Goal: Check status: Check status

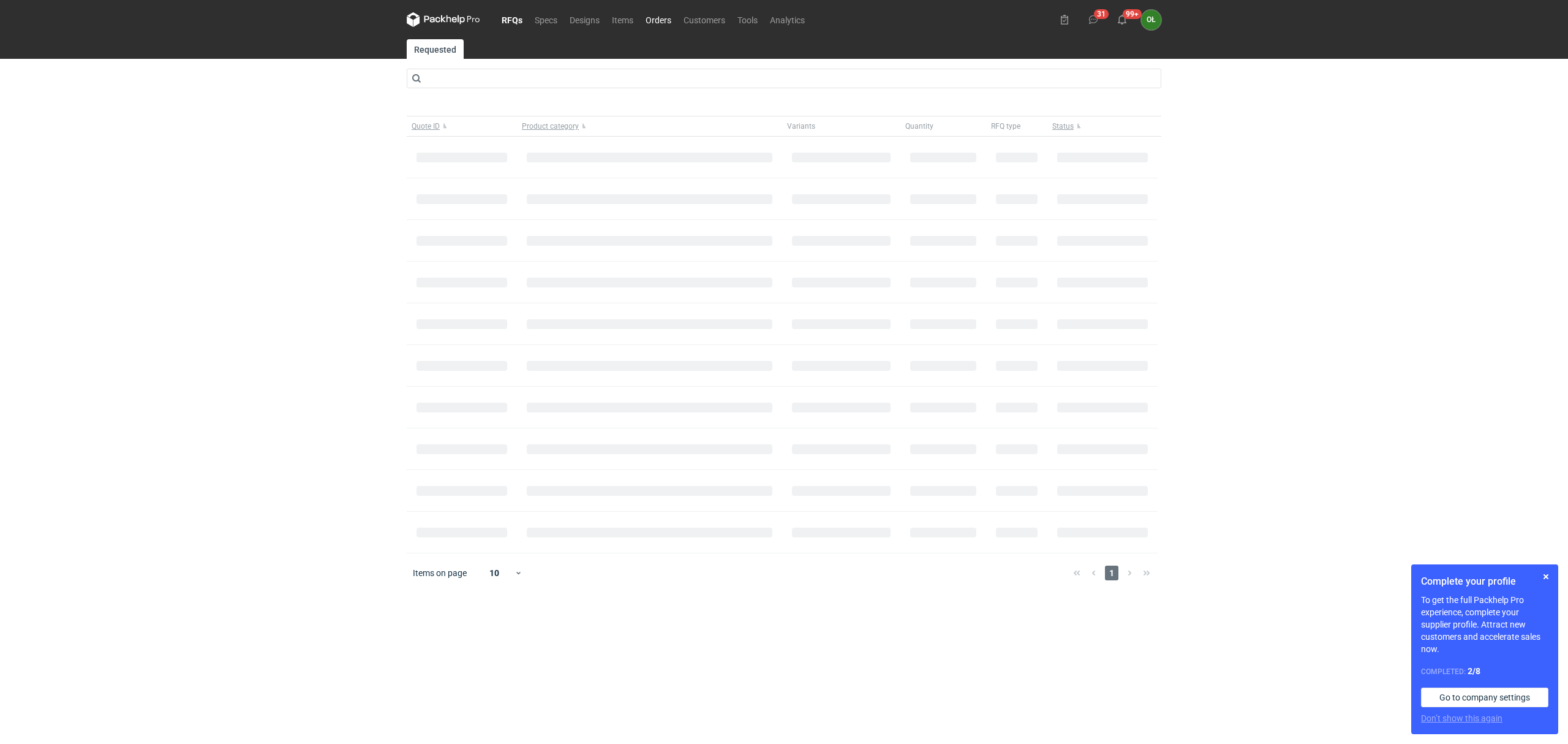
click at [656, 16] on link "Orders" at bounding box center [658, 20] width 38 height 15
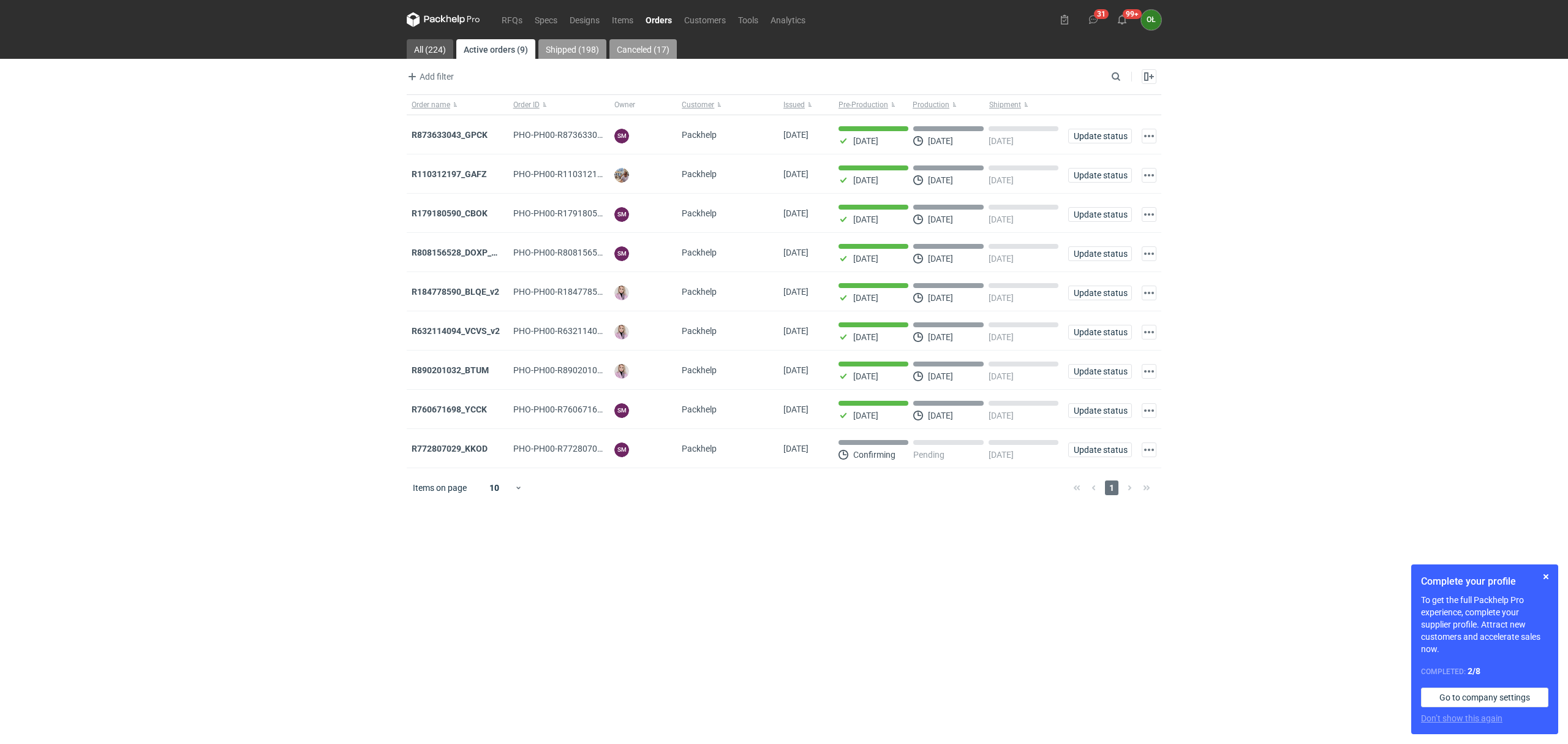
click at [586, 46] on link "Shipped (198)" at bounding box center [572, 49] width 68 height 20
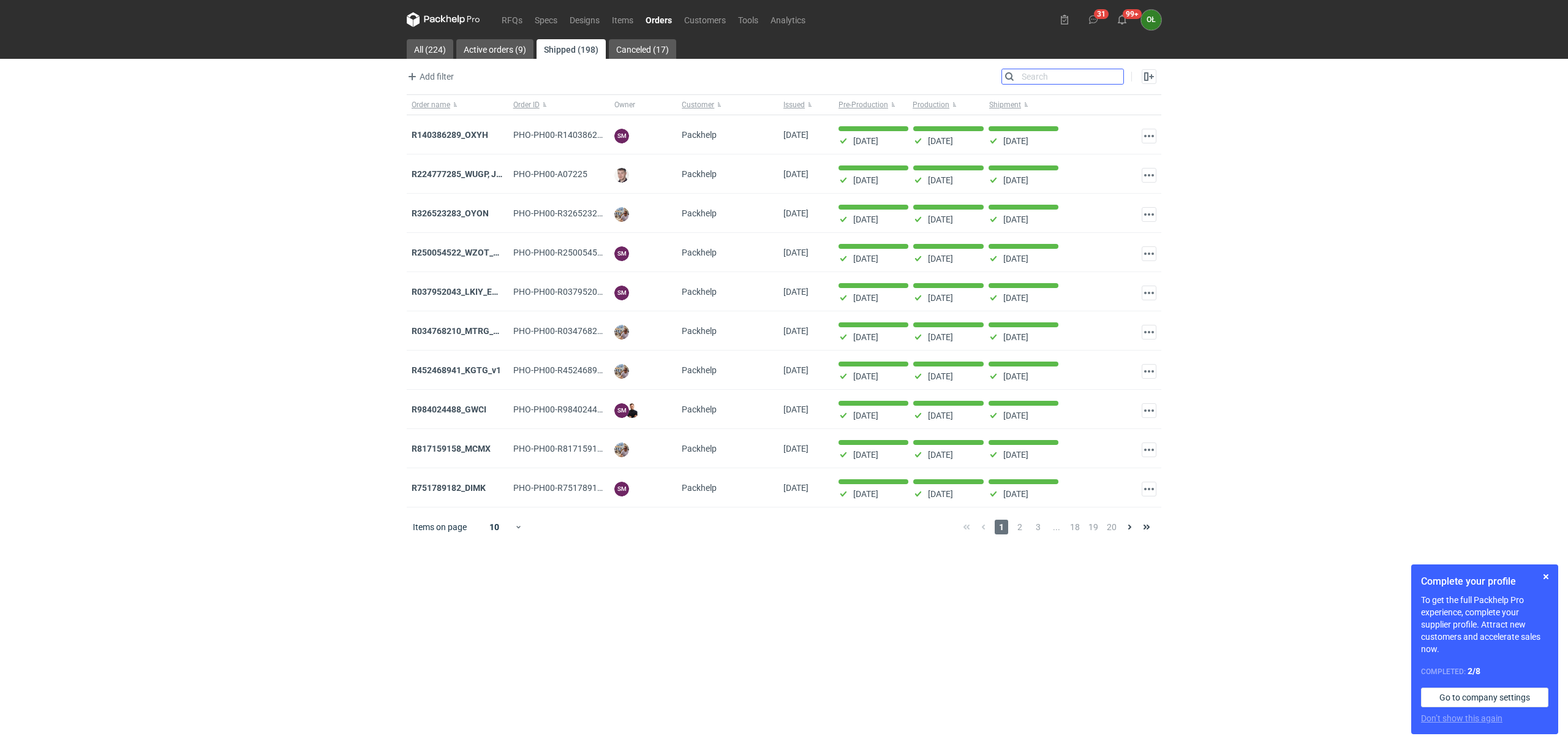
click at [1118, 75] on input "Search" at bounding box center [1062, 77] width 121 height 15
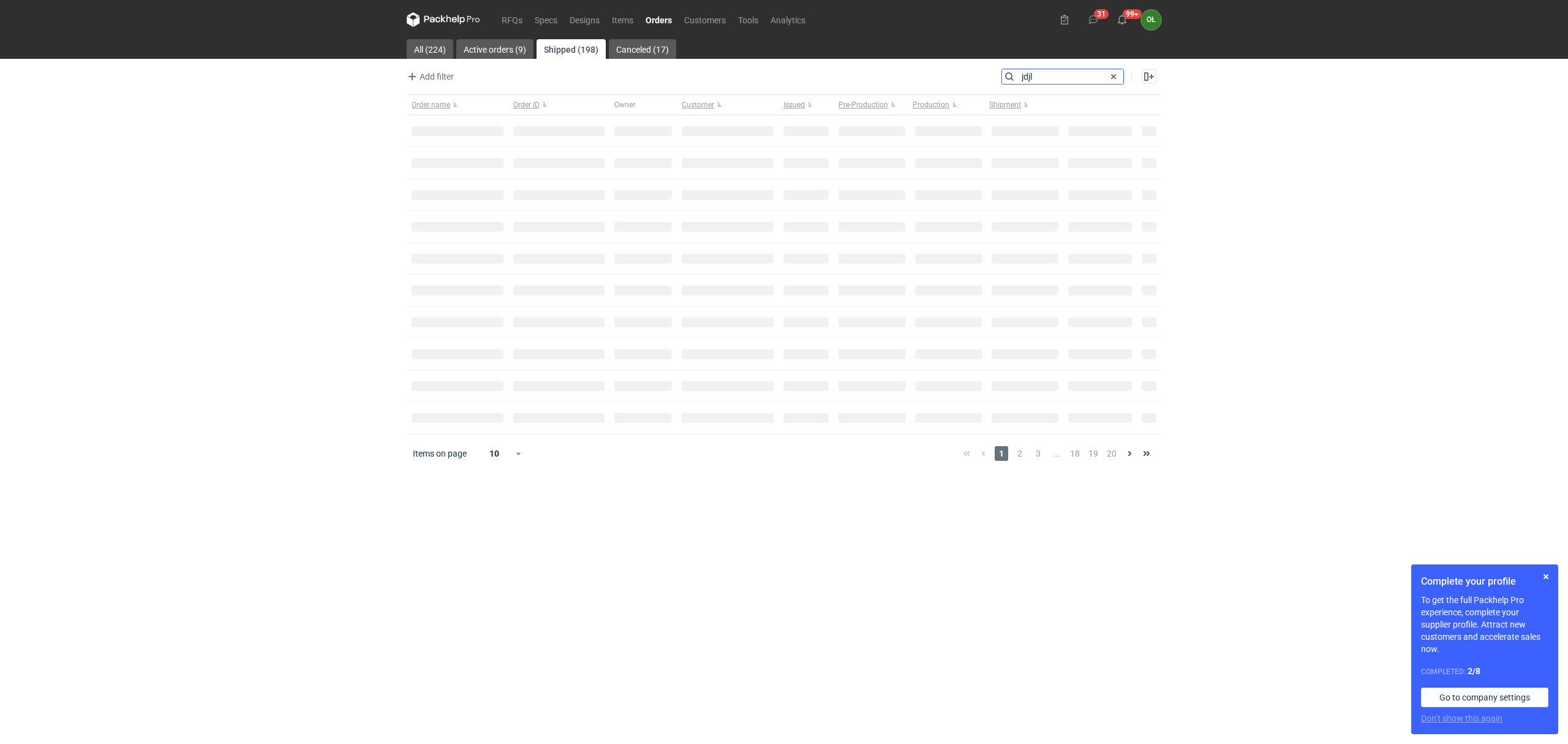
type input "jdjl"
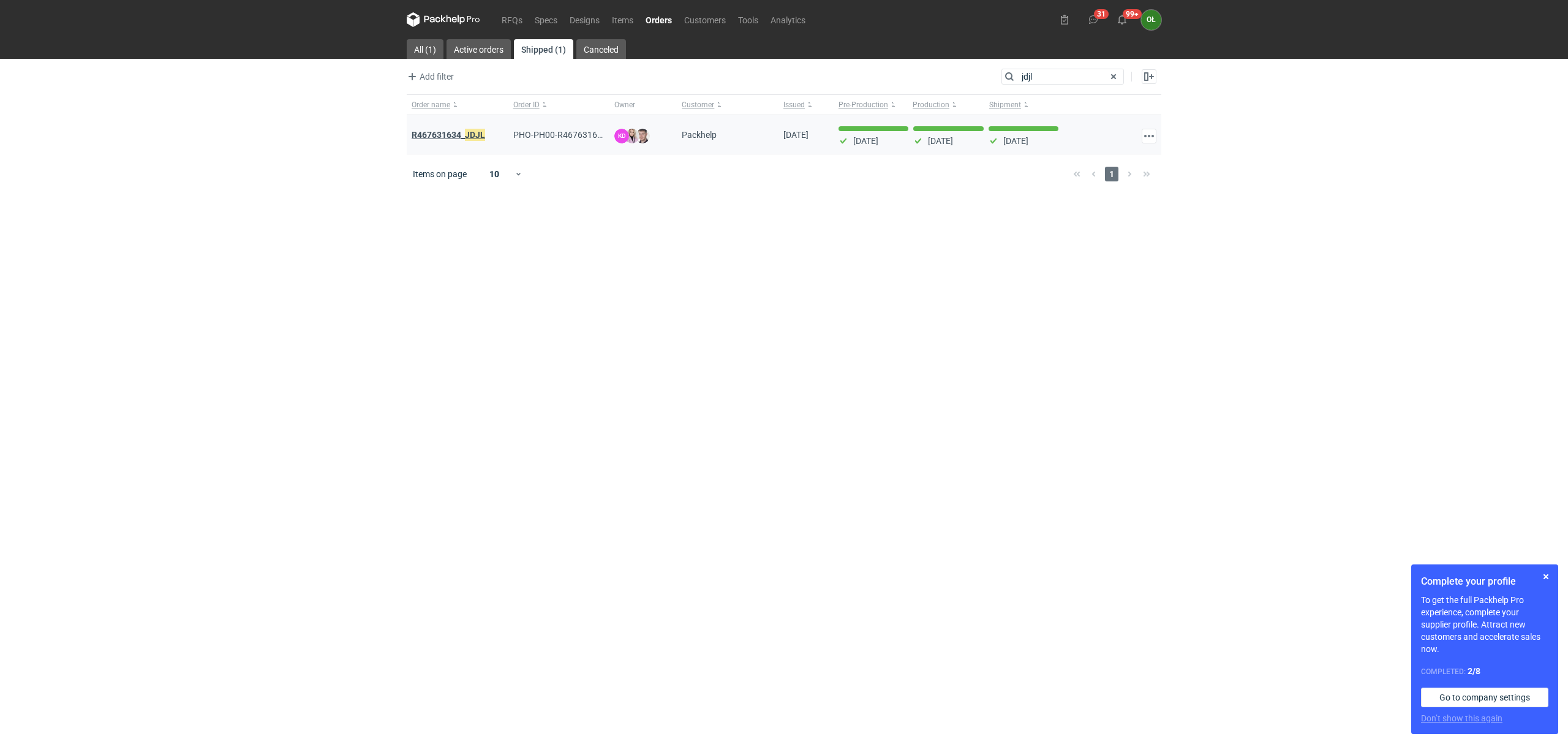
click at [414, 136] on strong "R467631634_ JDJL" at bounding box center [448, 135] width 73 height 13
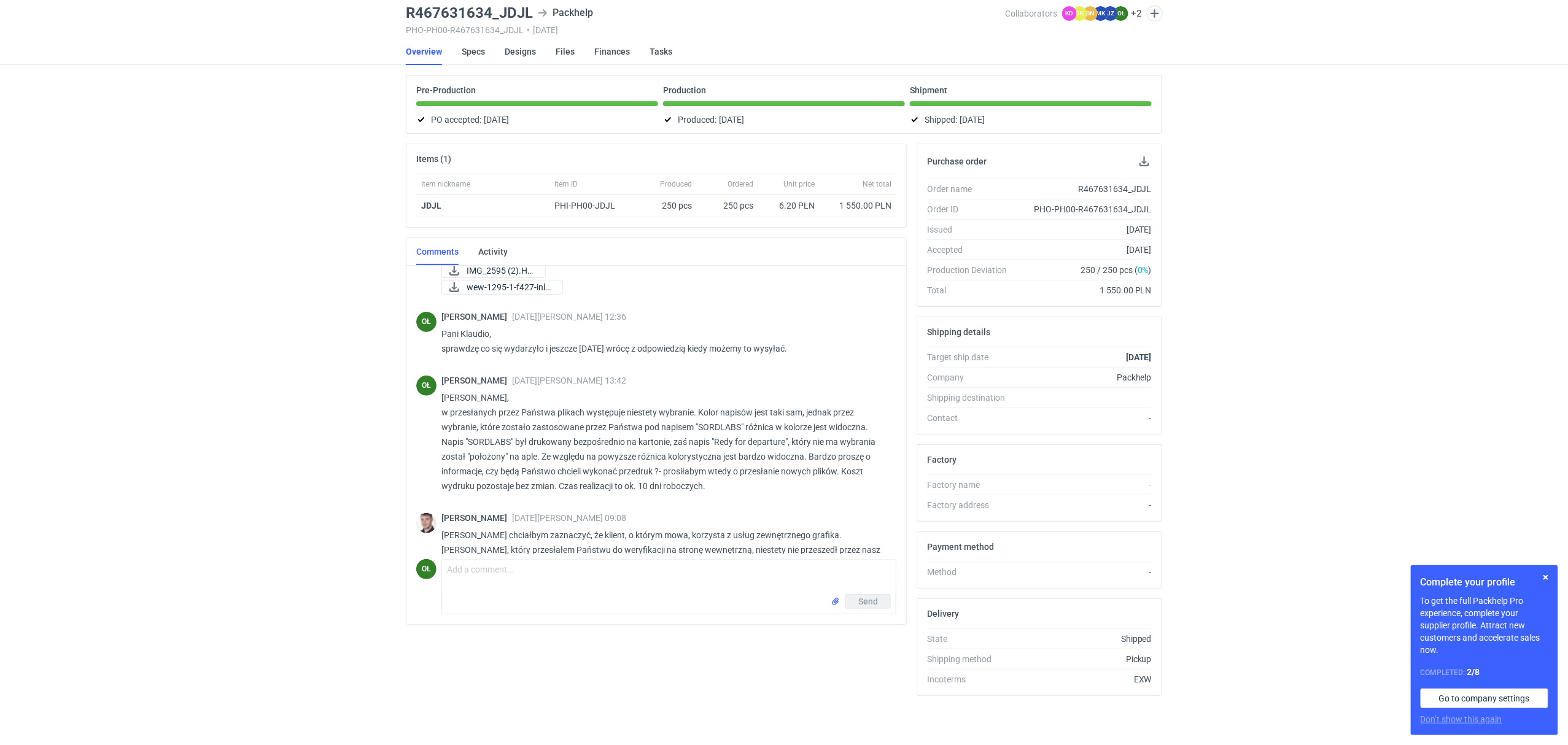
scroll to position [206, 0]
click at [219, 96] on div "RFQs Specs Designs Items Orders Customers Tools Analytics 31 99+ OŁ [PERSON_NAM…" at bounding box center [784, 328] width 1568 height 745
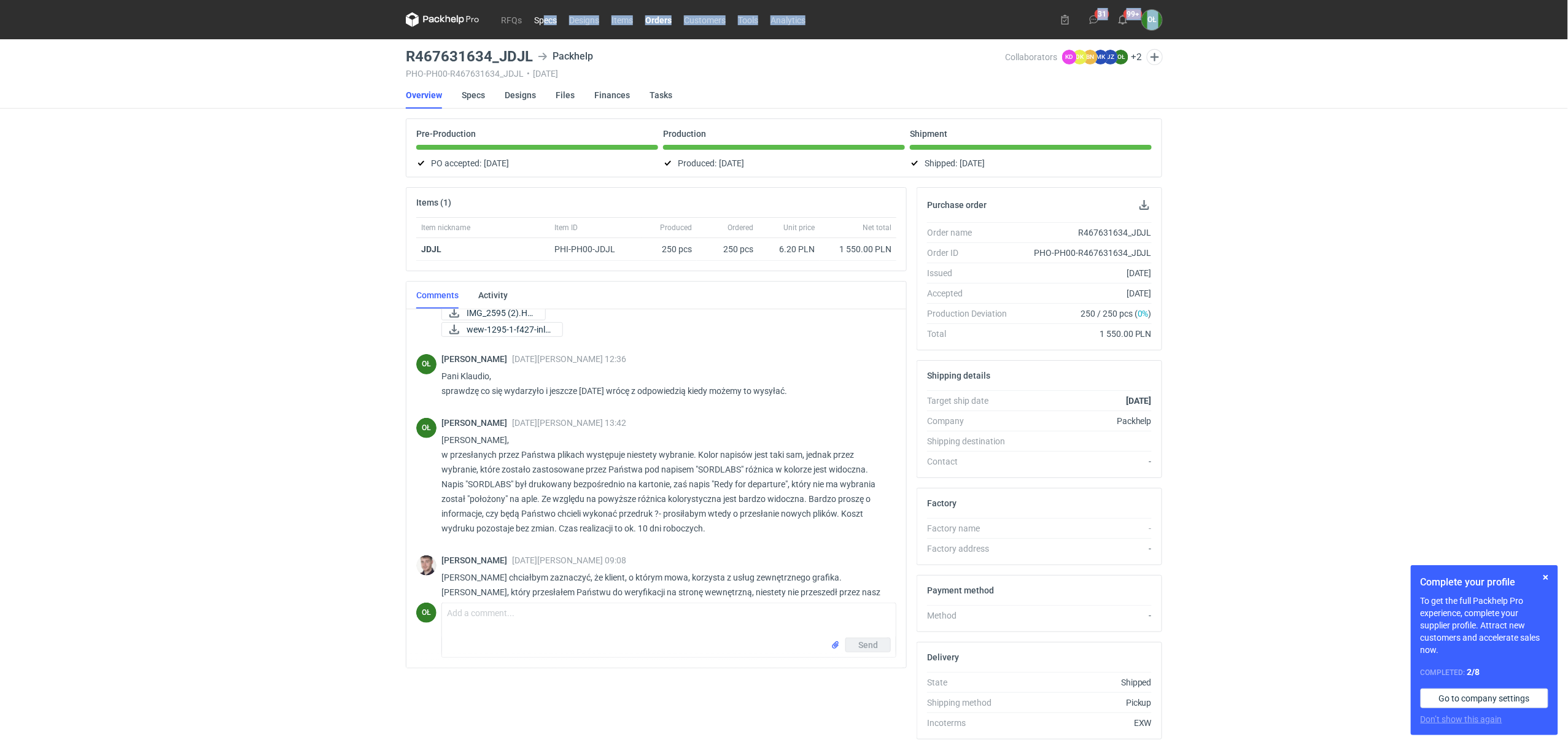
drag, startPoint x: 400, startPoint y: 5, endPoint x: 535, endPoint y: 25, distance: 136.5
click at [541, 21] on div "RFQs Specs Designs Items Orders Customers Tools Analytics 31 99+ OŁ [PERSON_NAM…" at bounding box center [784, 372] width 1568 height 745
drag, startPoint x: 528, startPoint y: 49, endPoint x: 371, endPoint y: 50, distance: 157.0
click at [371, 50] on div "RFQs Specs Designs Items Orders Customers Tools Analytics 31 99+ OŁ [PERSON_NAM…" at bounding box center [784, 372] width 1568 height 745
click at [532, 50] on h3 "R467631634_JDJL" at bounding box center [470, 56] width 127 height 15
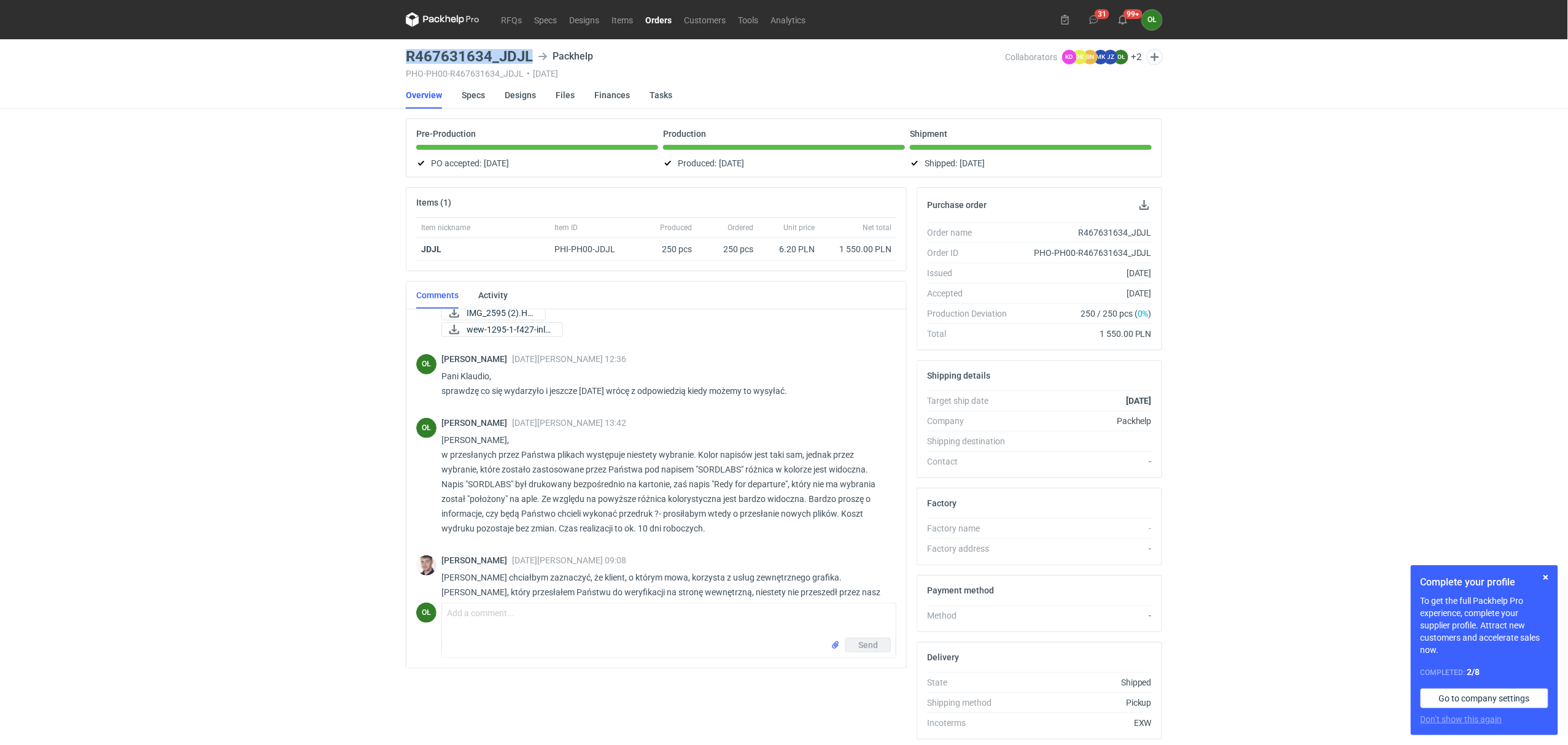
drag, startPoint x: 529, startPoint y: 50, endPoint x: 408, endPoint y: 52, distance: 121.0
click at [408, 52] on h3 "R467631634_JDJL" at bounding box center [470, 56] width 127 height 15
copy h3 "R467631634_JDJL"
click at [413, 54] on h3 "R467631634_JDJL" at bounding box center [470, 56] width 127 height 15
drag, startPoint x: 405, startPoint y: 56, endPoint x: 534, endPoint y: 58, distance: 129.0
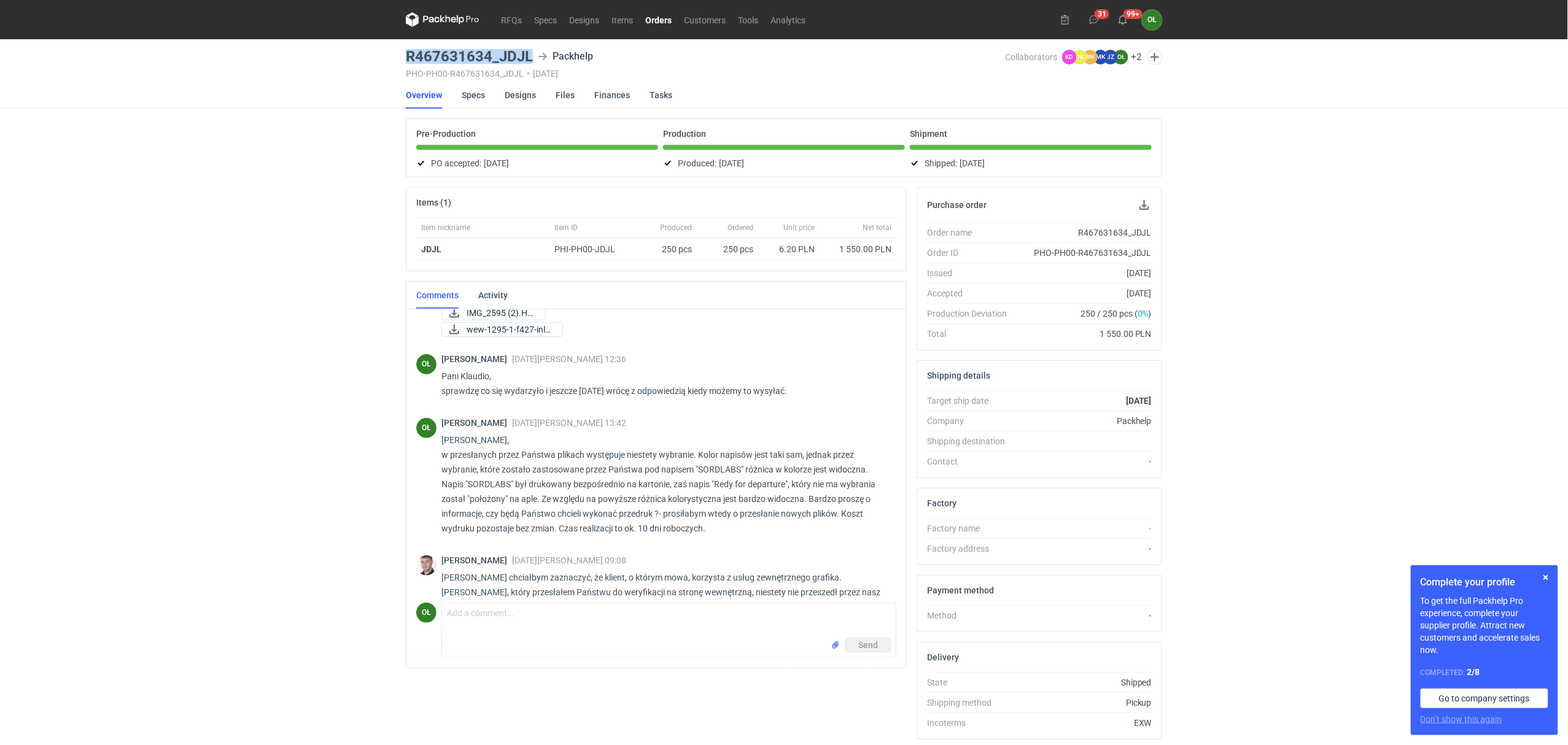
click at [534, 58] on main "R467631634_JDJL Packhelp PHO-PH00-R467631634_JDJL • [DATE] Collaborators KD [PE…" at bounding box center [784, 413] width 766 height 749
copy h3 "R467631634_JDJL"
